Goal: Information Seeking & Learning: Learn about a topic

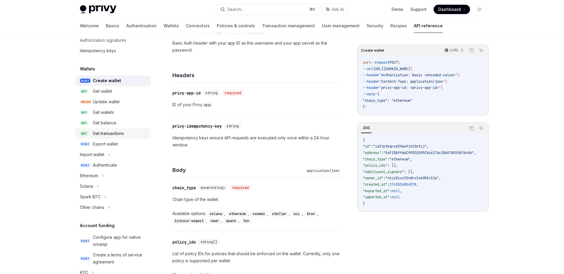
scroll to position [26, 0]
click at [108, 212] on icon at bounding box center [109, 209] width 2 height 7
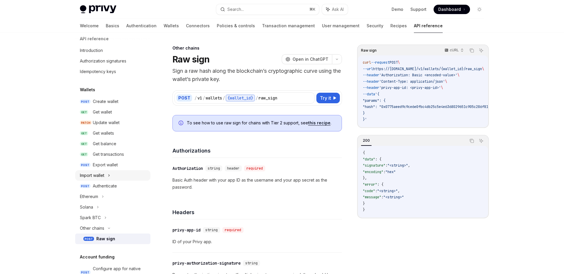
scroll to position [5, 0]
click at [390, 25] on link "Recipes" at bounding box center [398, 26] width 16 height 14
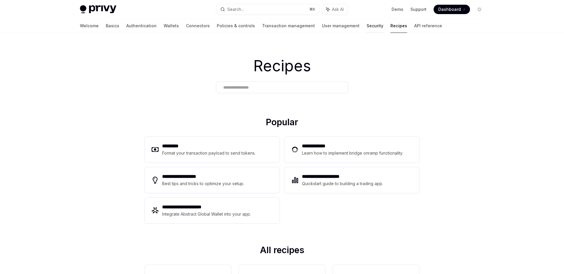
click at [367, 27] on link "Security" at bounding box center [375, 26] width 17 height 14
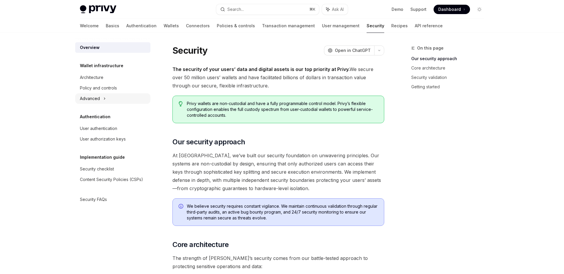
click at [104, 101] on icon at bounding box center [104, 98] width 2 height 7
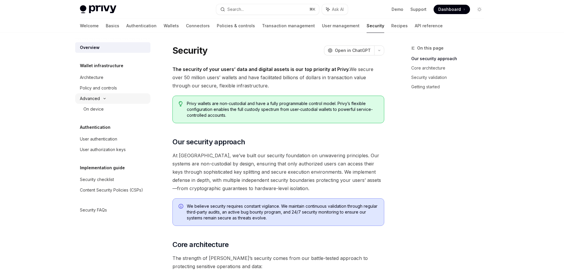
type textarea "*"
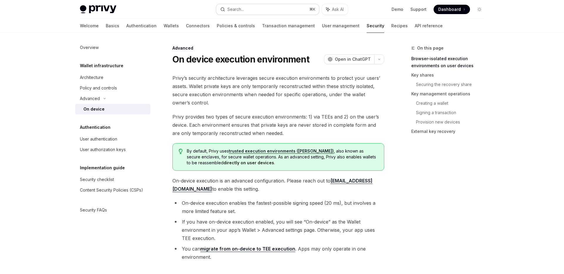
click at [245, 6] on button "Search... ⌘ K" at bounding box center [267, 9] width 103 height 11
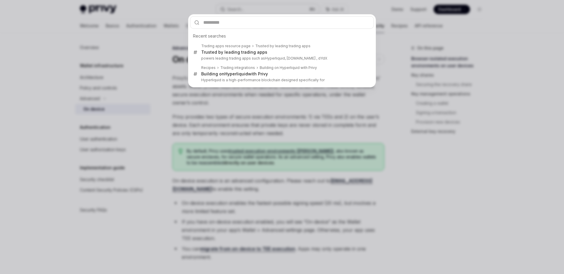
type input "*"
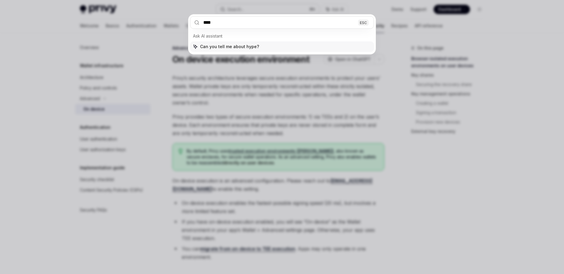
type input "*****"
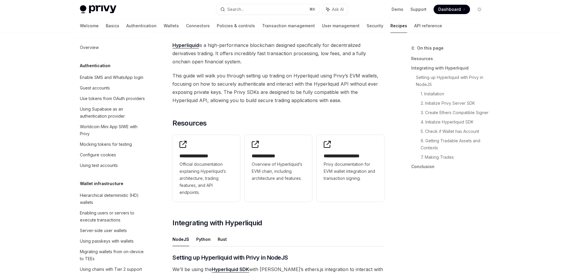
scroll to position [527, 0]
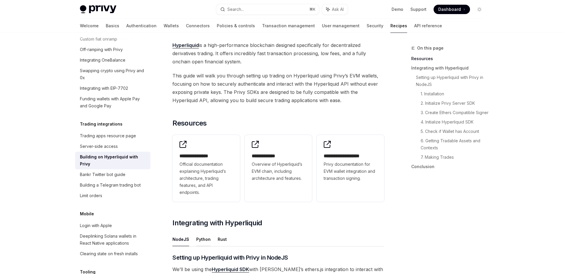
click at [201, 238] on button "Python" at bounding box center [203, 240] width 14 height 14
type textarea "*"
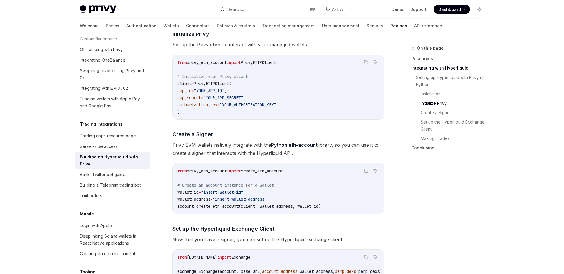
scroll to position [380, 0]
